Goal: Task Accomplishment & Management: Use online tool/utility

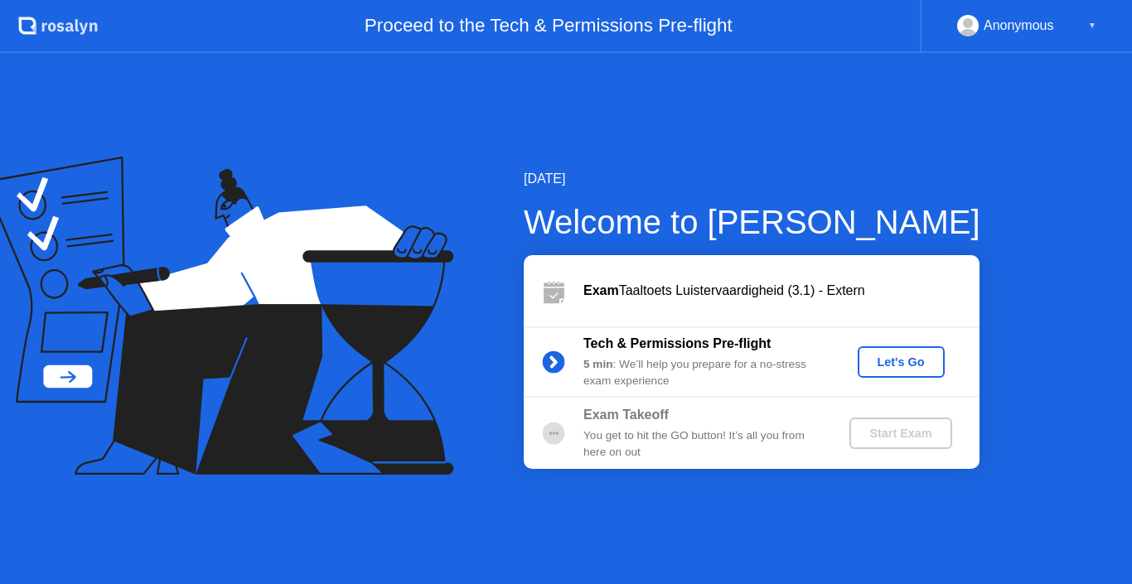
click at [912, 357] on div "Let's Go" at bounding box center [901, 361] width 74 height 13
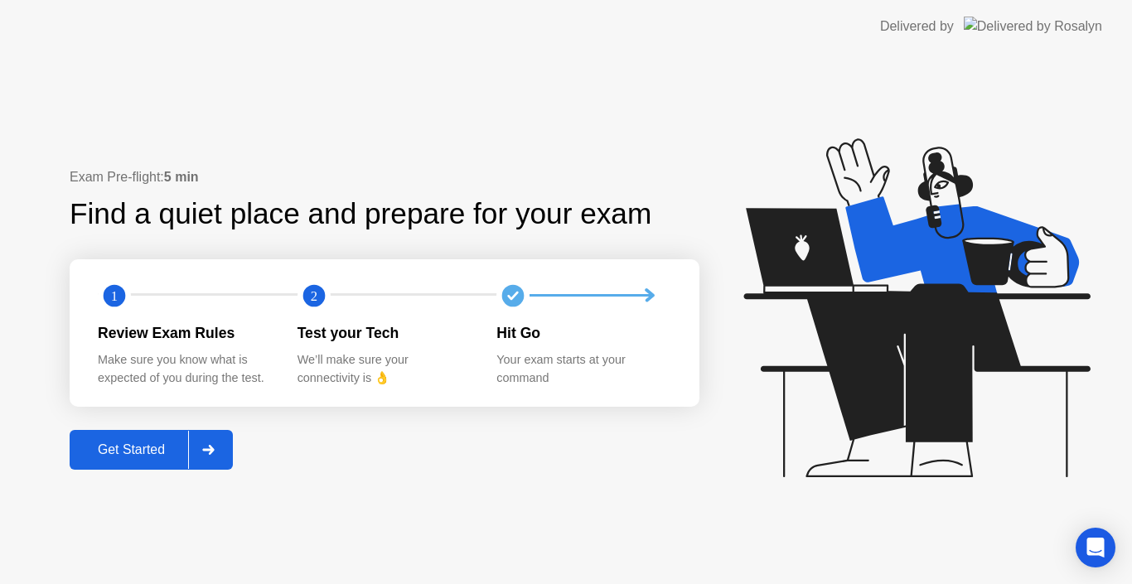
click at [141, 455] on div "Get Started" at bounding box center [131, 449] width 113 height 15
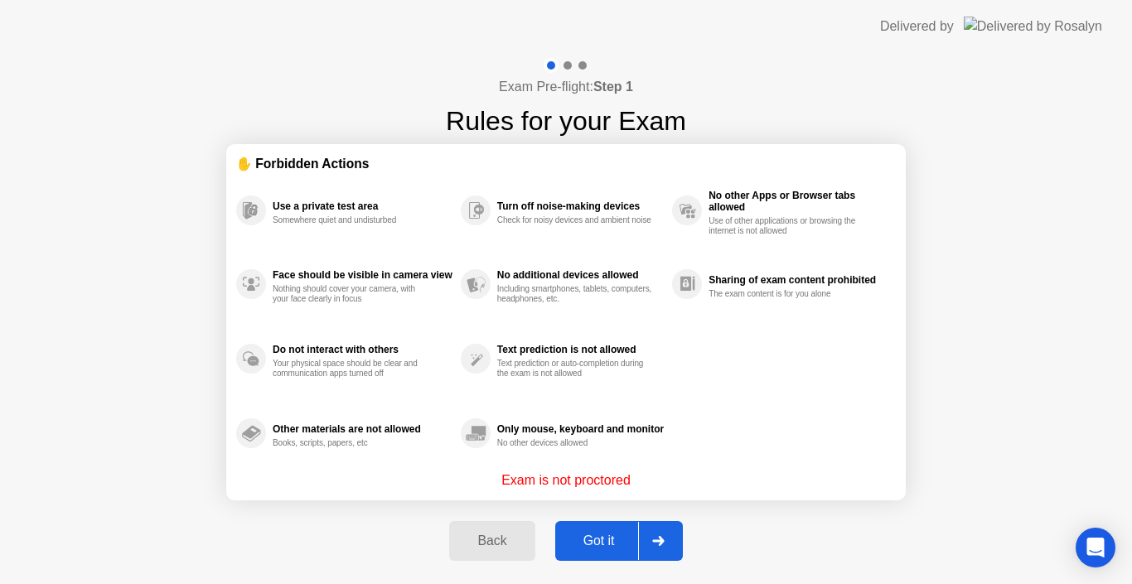
click at [625, 542] on div "Got it" at bounding box center [599, 541] width 78 height 15
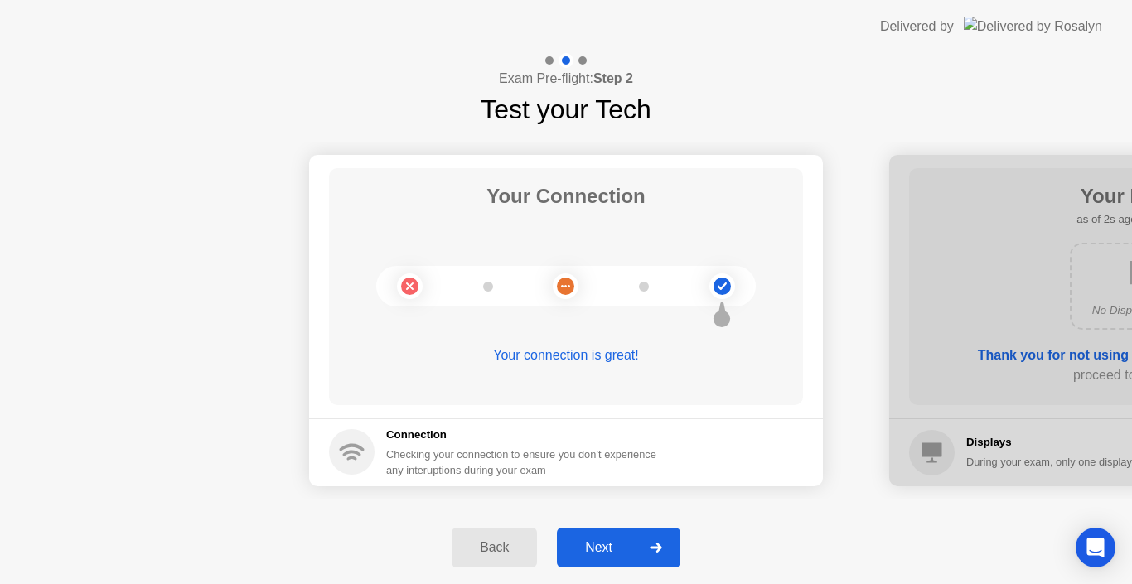
click at [624, 544] on div "Next" at bounding box center [599, 547] width 74 height 15
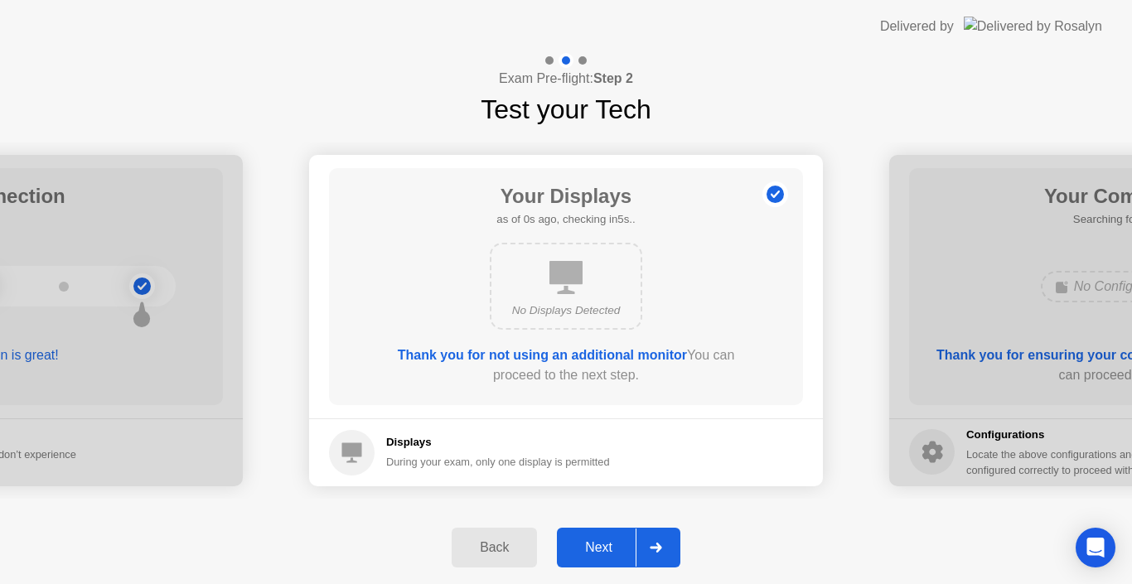
click at [624, 544] on div "Next" at bounding box center [599, 547] width 74 height 15
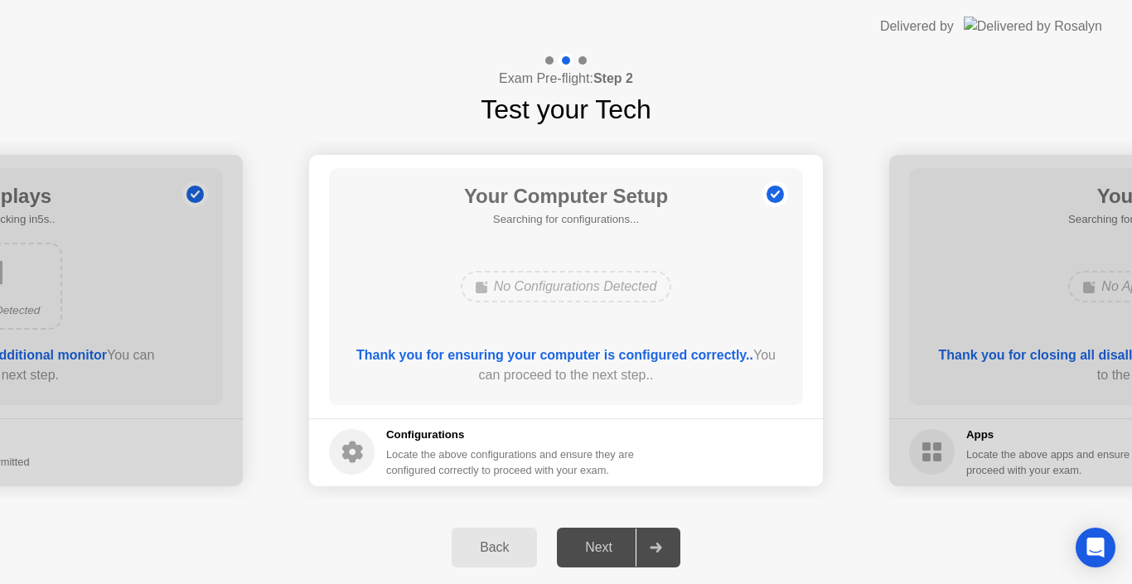
click at [624, 544] on div "Next" at bounding box center [599, 547] width 74 height 15
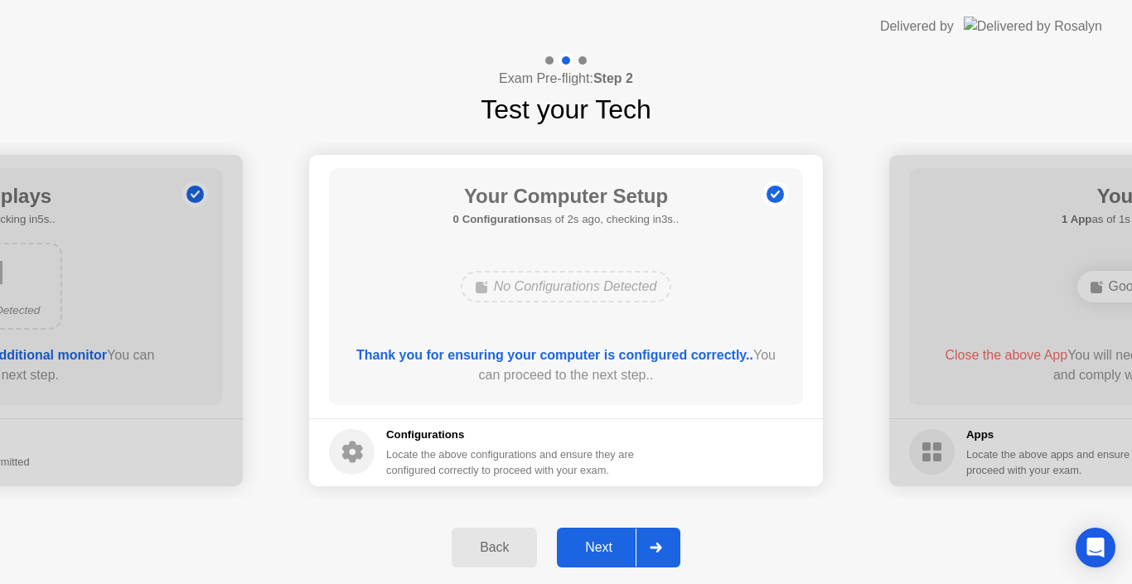
click at [620, 544] on div "Next" at bounding box center [599, 547] width 74 height 15
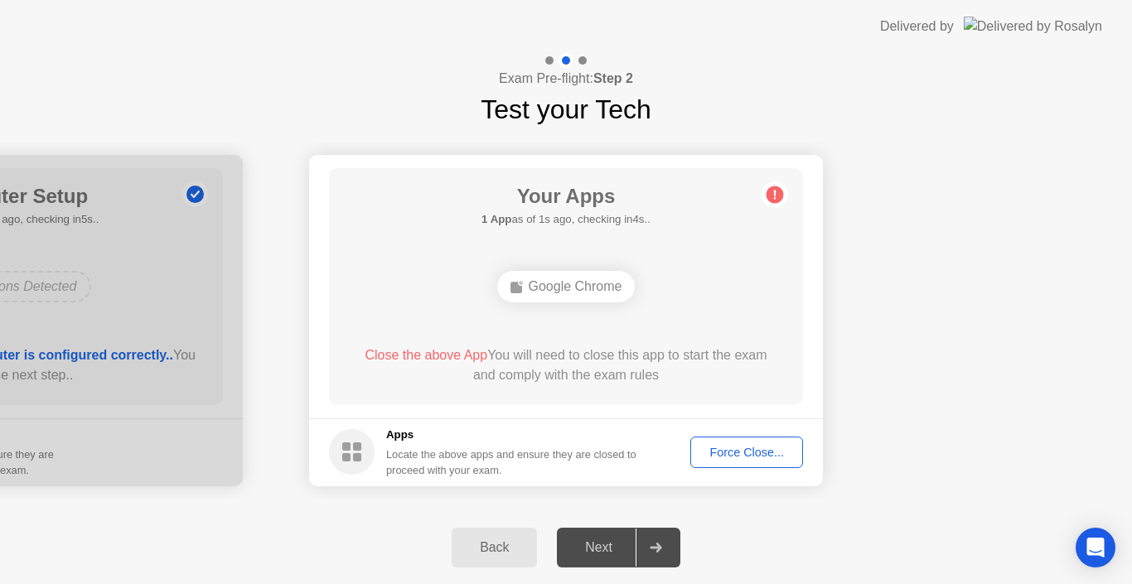
click at [722, 454] on div "Force Close..." at bounding box center [746, 452] width 101 height 13
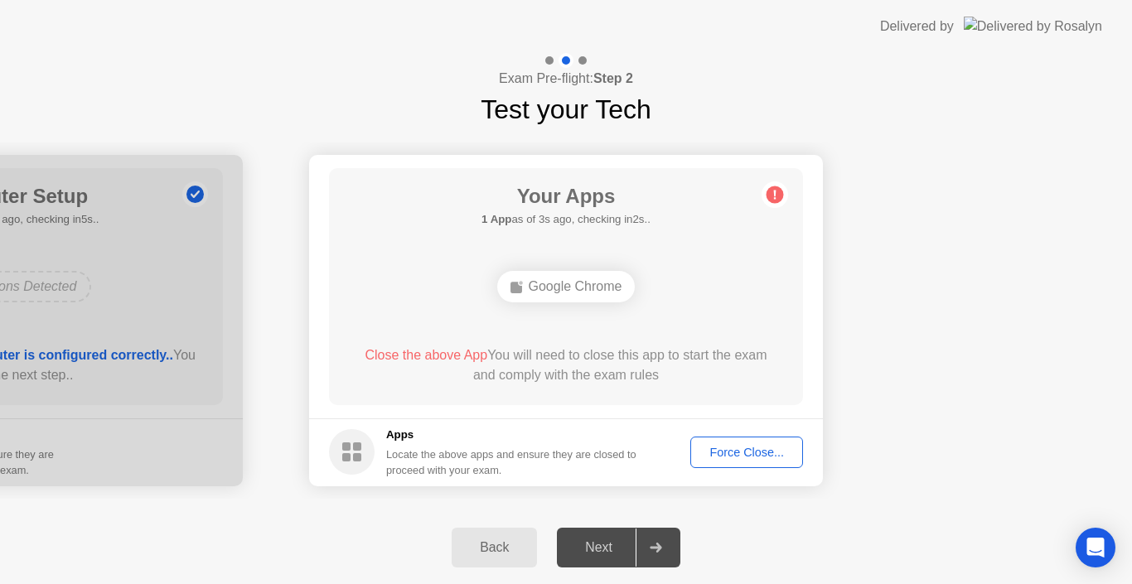
click at [754, 455] on div "Force Close..." at bounding box center [746, 452] width 101 height 13
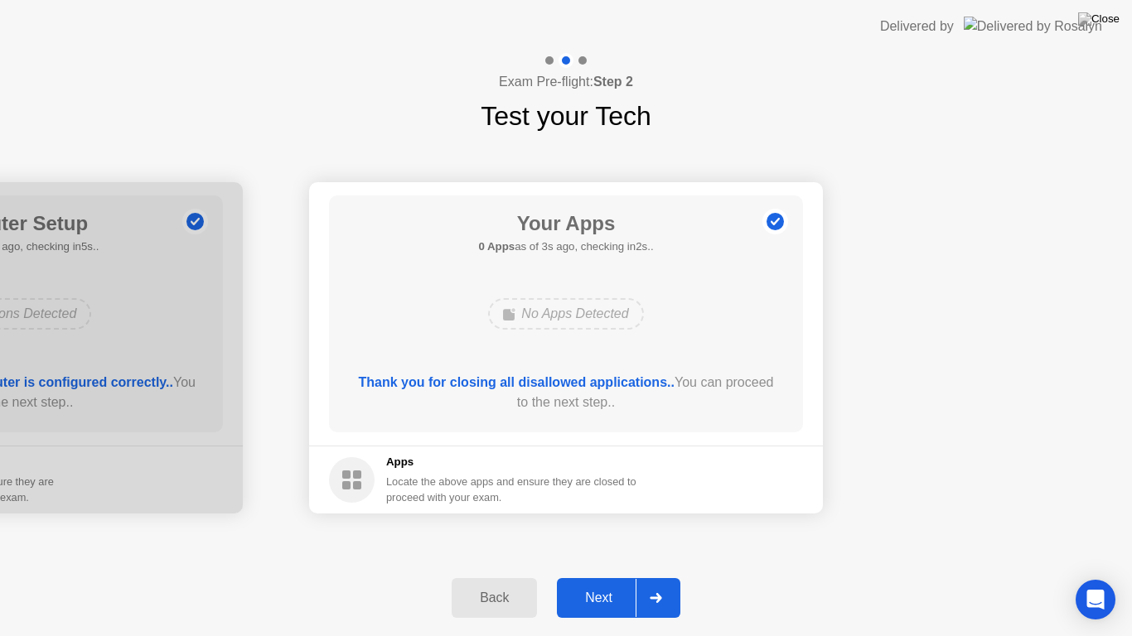
click at [601, 583] on div "Next" at bounding box center [599, 598] width 74 height 15
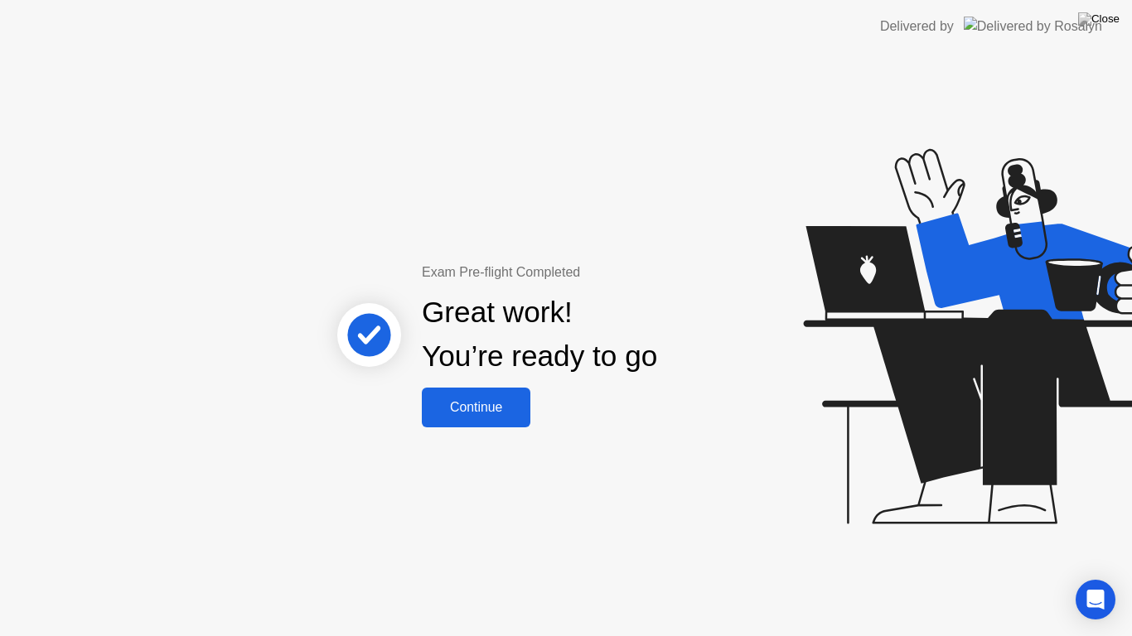
click at [494, 408] on div "Continue" at bounding box center [476, 407] width 99 height 15
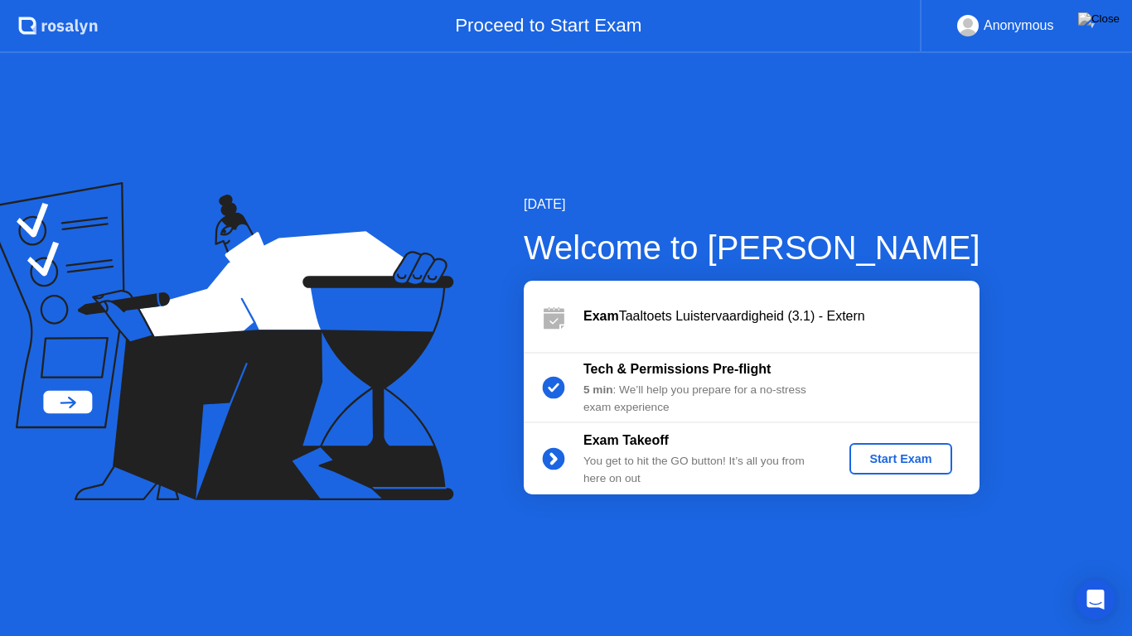
click at [902, 462] on div "Start Exam" at bounding box center [900, 458] width 89 height 13
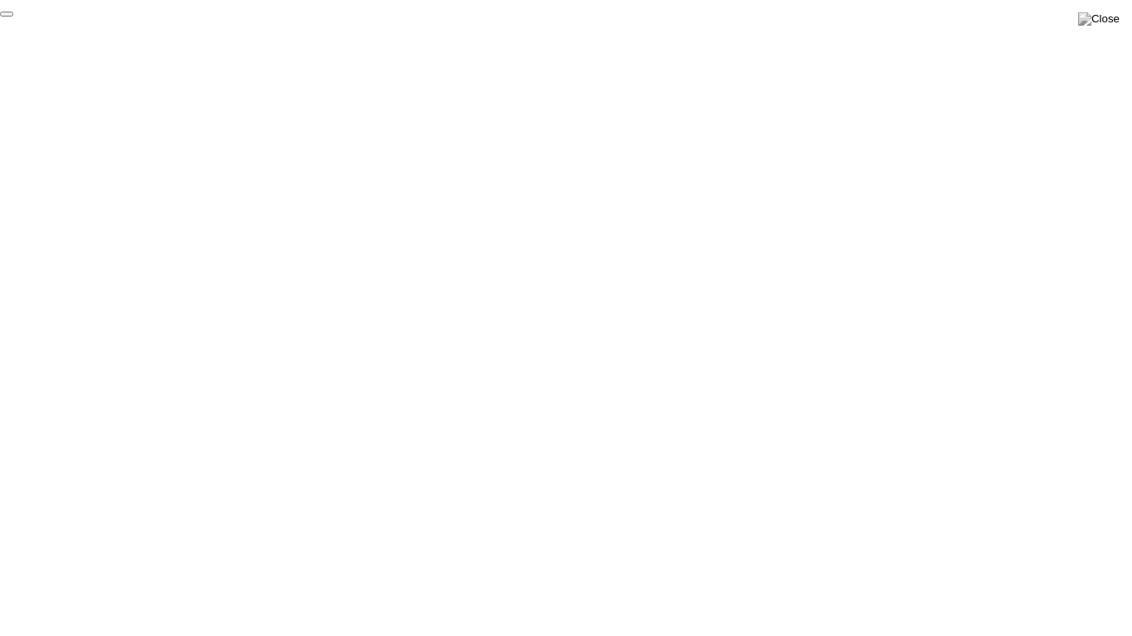
click div "End Proctoring Session"
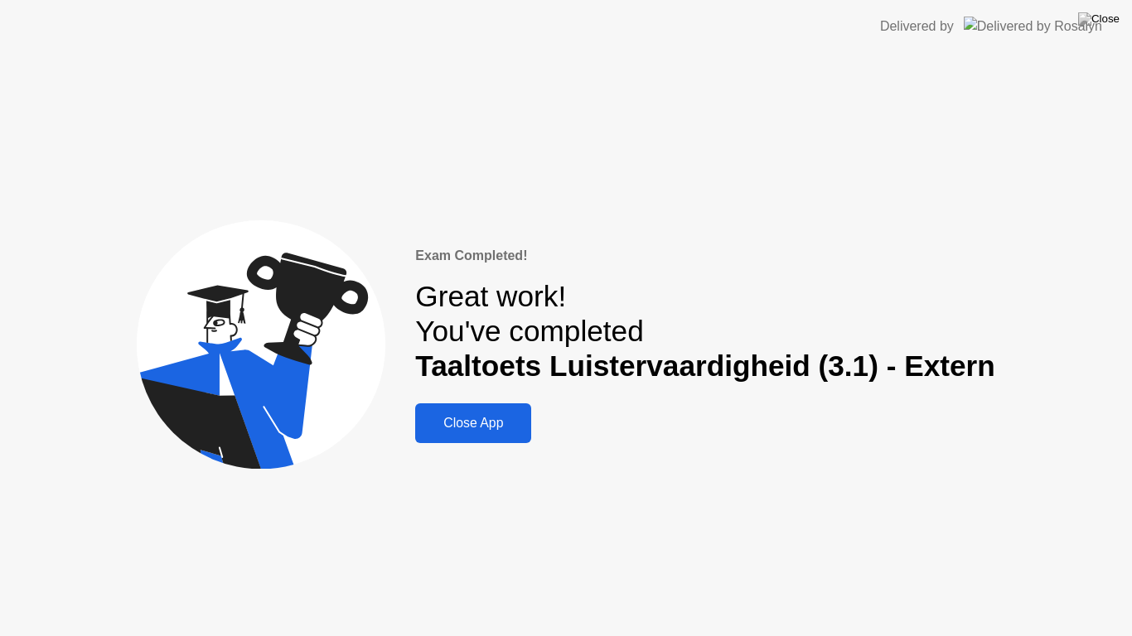
click at [472, 390] on div "Exam Completed! Great work! You've completed Taaltoets Luistervaardigheid (3.1)…" at bounding box center [704, 345] width 579 height 198
click at [481, 428] on div "Close App" at bounding box center [473, 423] width 106 height 15
